Goal: Check status: Check status

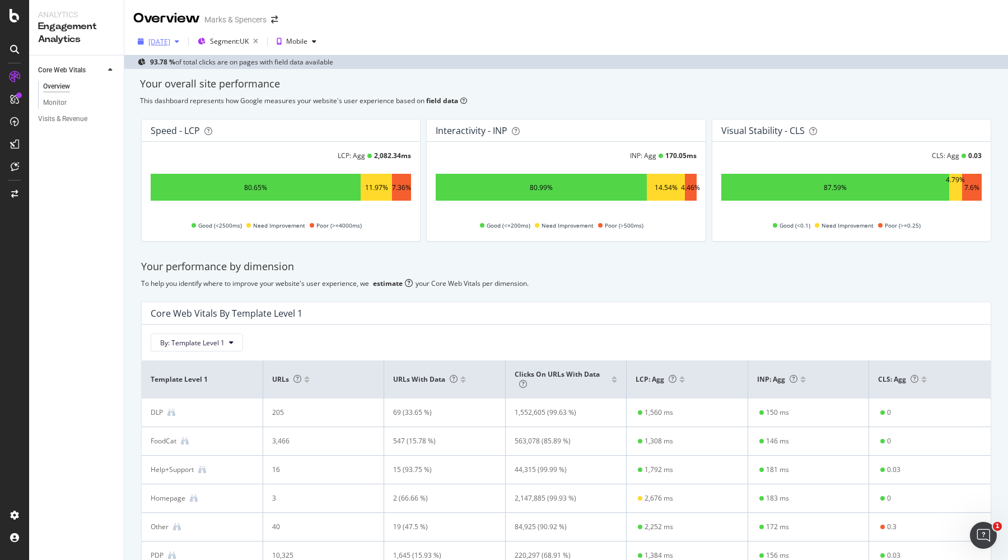
click at [169, 35] on div "[DATE]" at bounding box center [158, 41] width 50 height 17
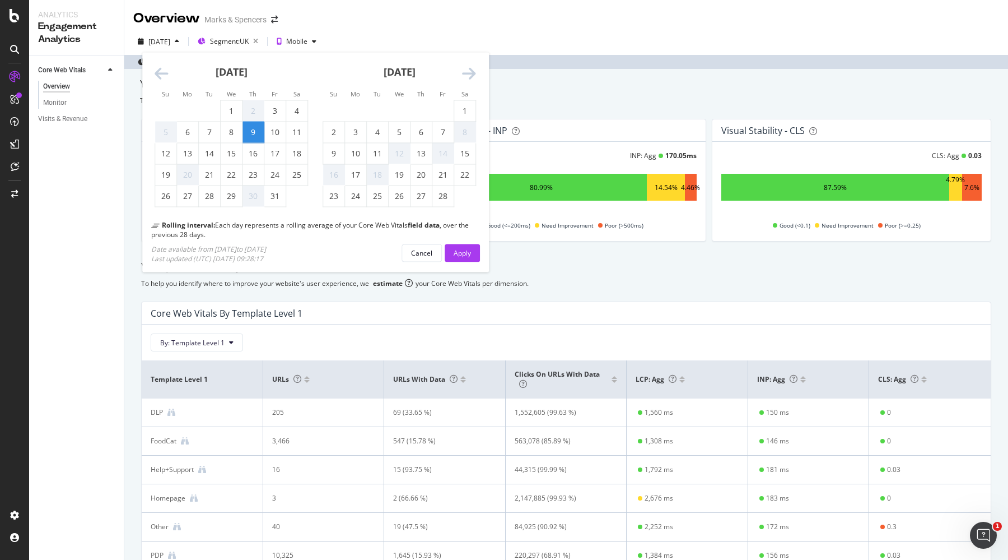
click at [469, 70] on icon "Move forward to switch to the next month." at bounding box center [469, 74] width 14 height 16
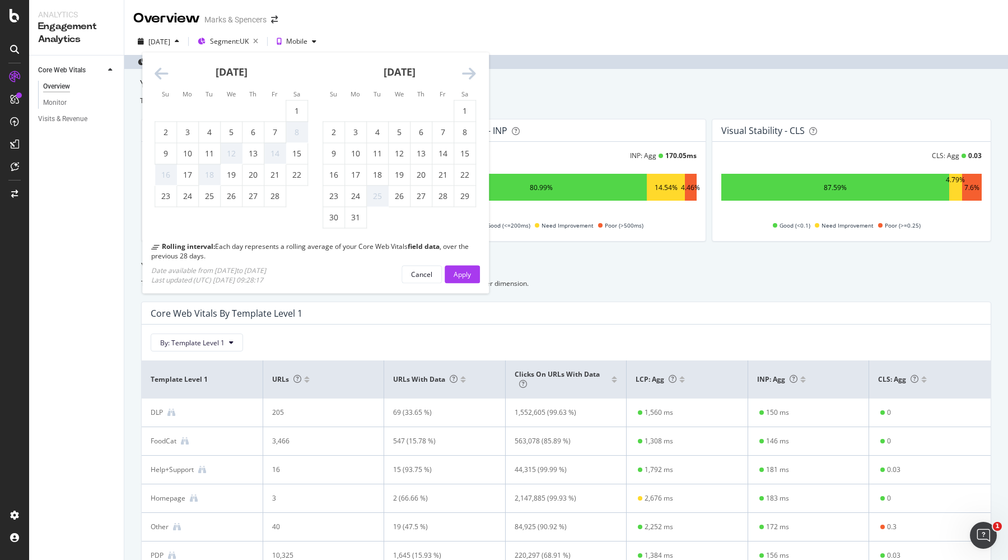
click at [469, 70] on icon "Move forward to switch to the next month." at bounding box center [469, 74] width 14 height 16
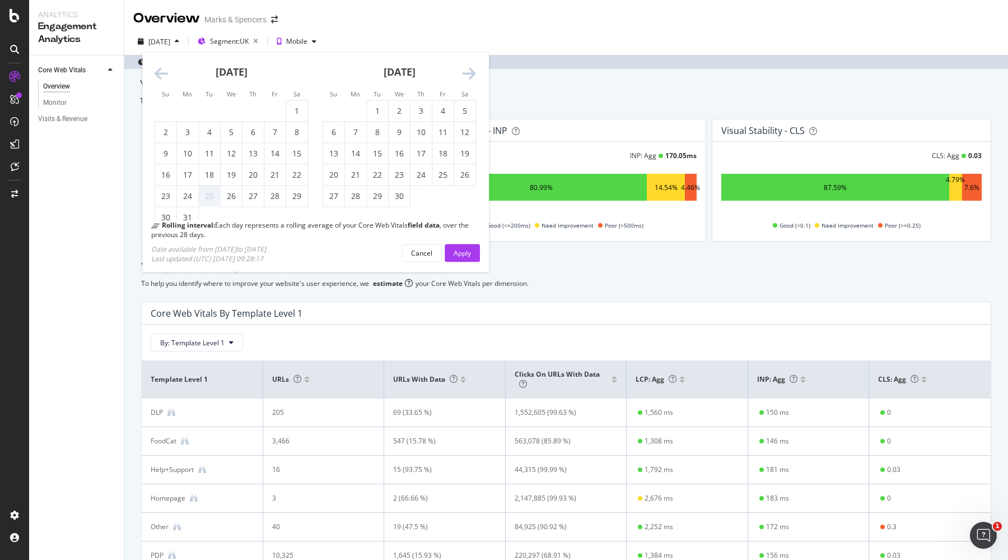
click at [468, 71] on icon "Move forward to switch to the next month." at bounding box center [469, 74] width 14 height 16
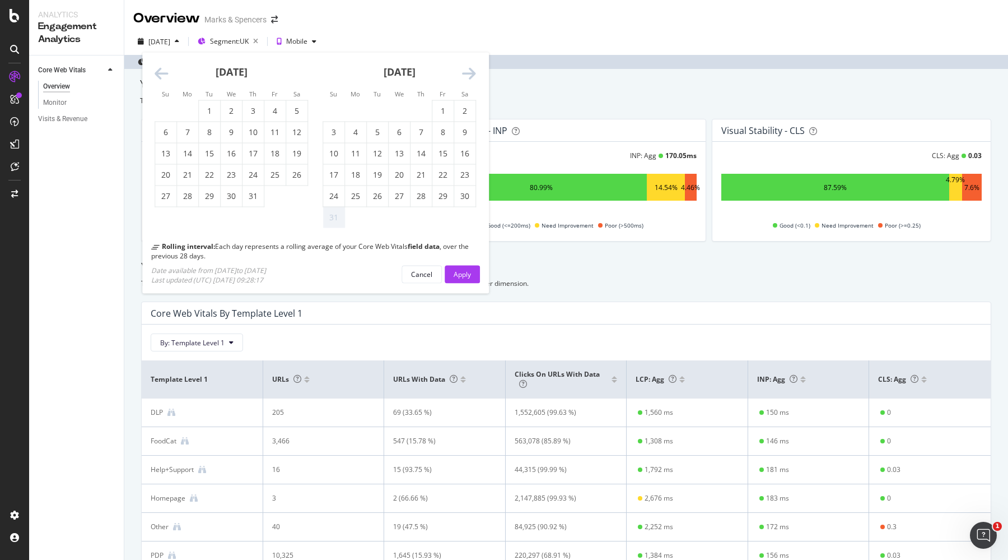
click at [468, 71] on icon "Move forward to switch to the next month." at bounding box center [469, 74] width 14 height 16
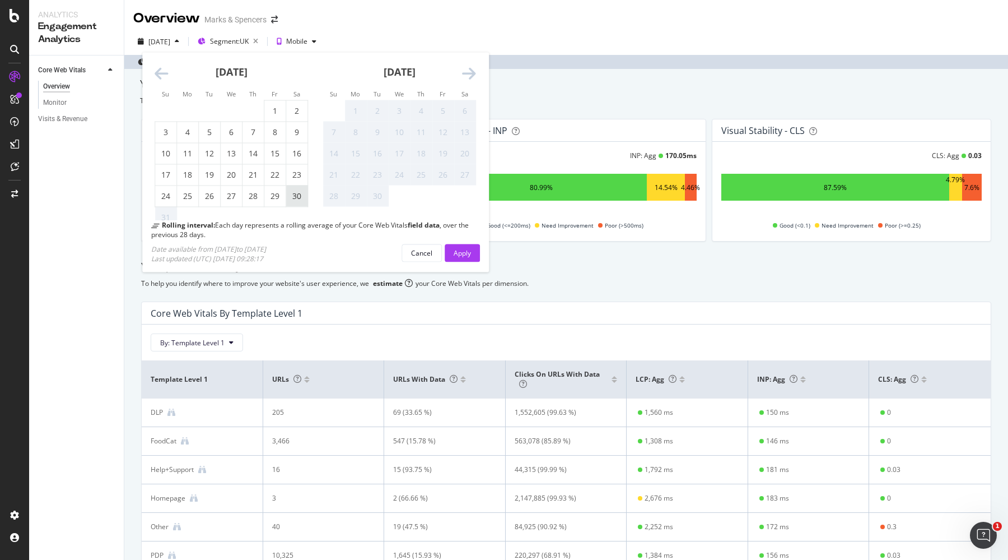
click at [293, 193] on div "30" at bounding box center [296, 195] width 21 height 11
click at [481, 260] on div "Rolling interval: Each day represents a rolling average of your Core Web Vitals…" at bounding box center [315, 241] width 347 height 43
click at [458, 252] on div "Apply" at bounding box center [462, 253] width 17 height 10
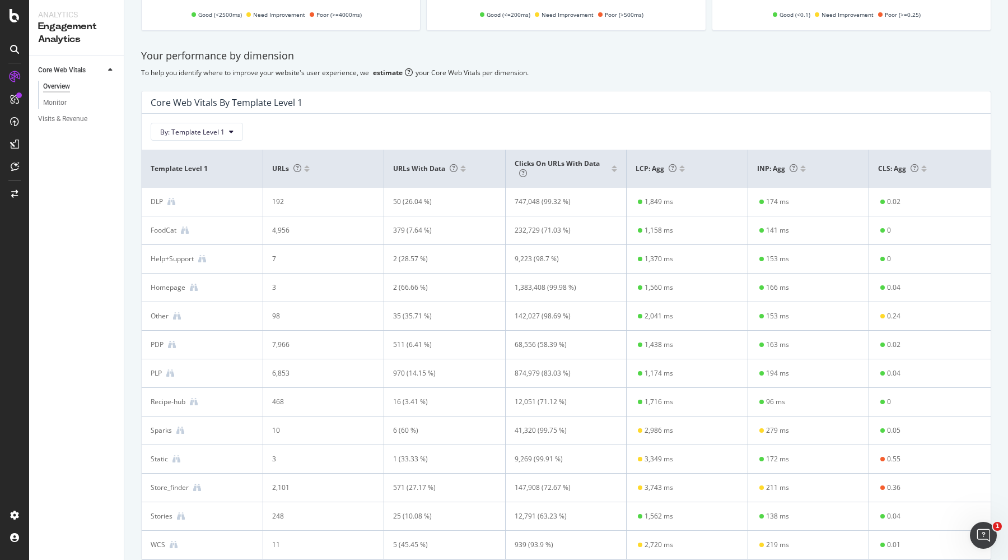
scroll to position [255, 0]
